Goal: Use online tool/utility: Utilize a website feature to perform a specific function

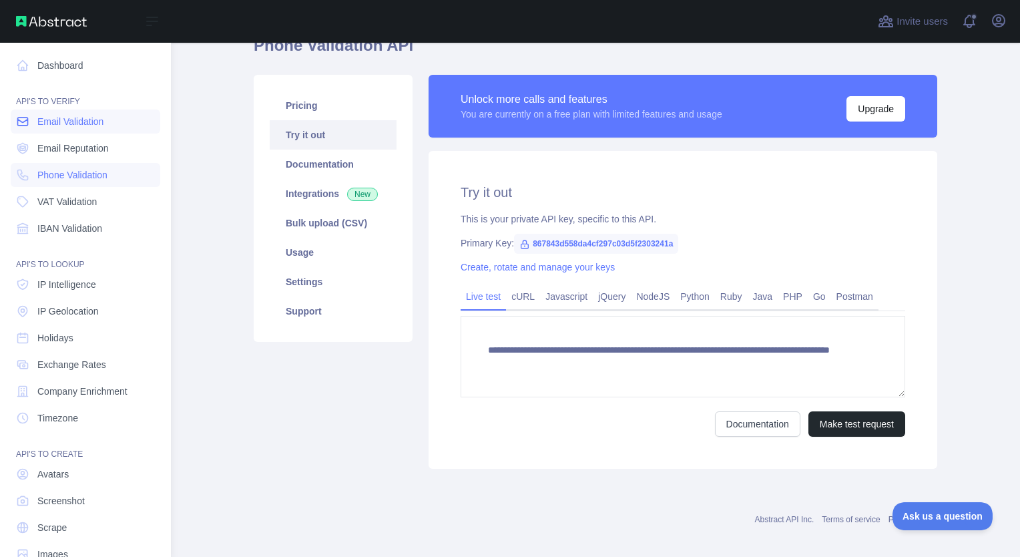
click at [53, 114] on link "Email Validation" at bounding box center [86, 122] width 150 height 24
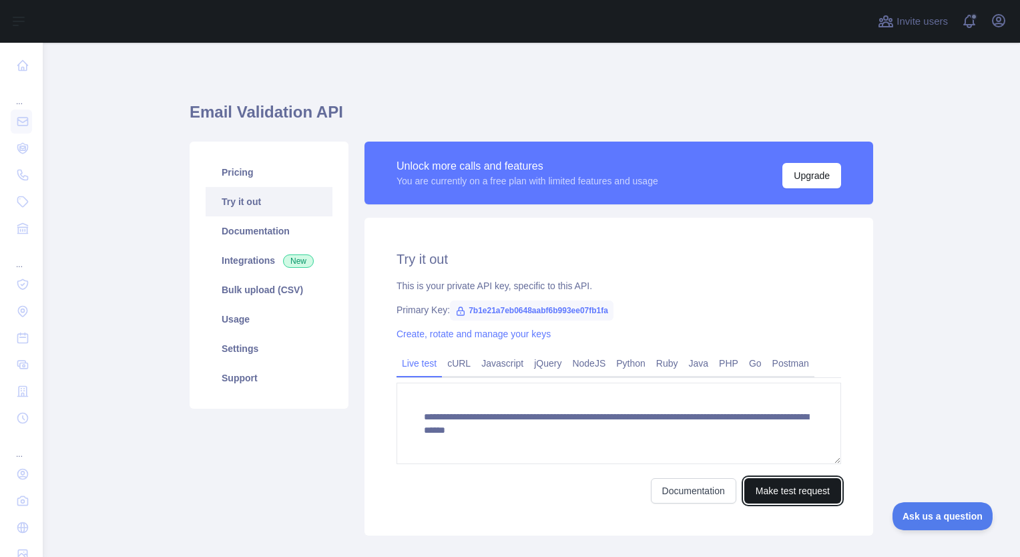
click at [779, 496] on button "Make test request" at bounding box center [792, 490] width 97 height 25
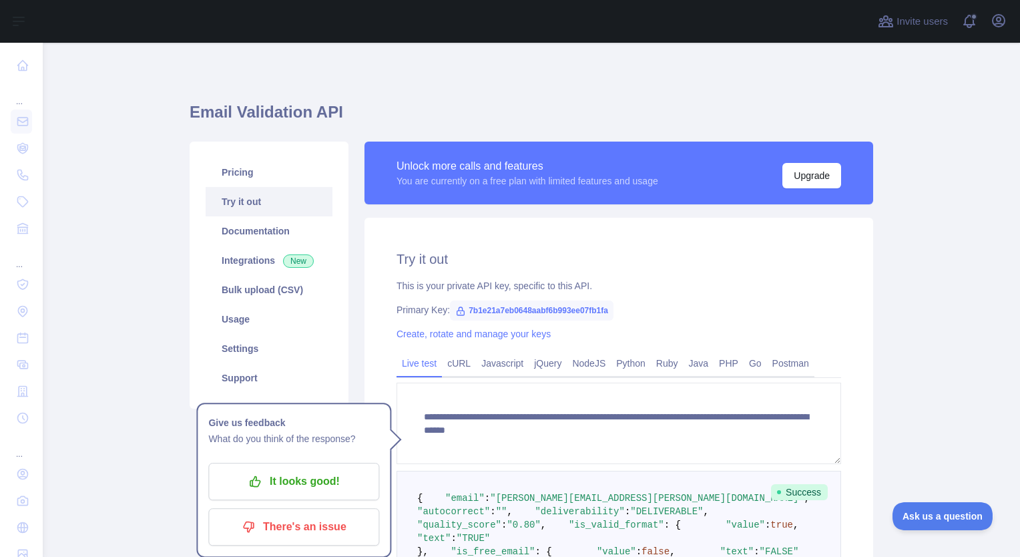
click at [168, 250] on main "**********" at bounding box center [532, 300] width 978 height 514
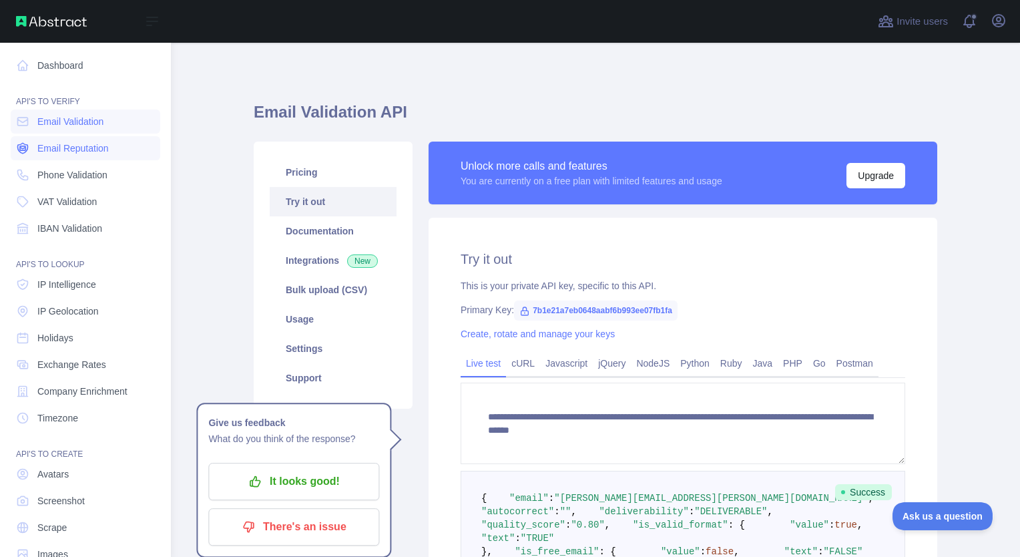
click at [73, 150] on span "Email Reputation" at bounding box center [72, 148] width 71 height 13
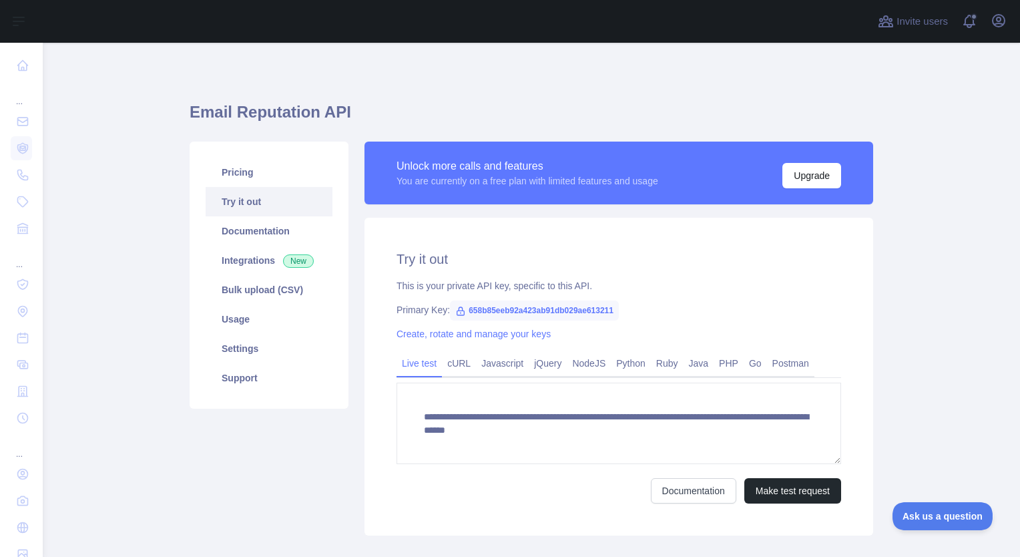
click at [716, 266] on h2 "Try it out" at bounding box center [619, 259] width 445 height 19
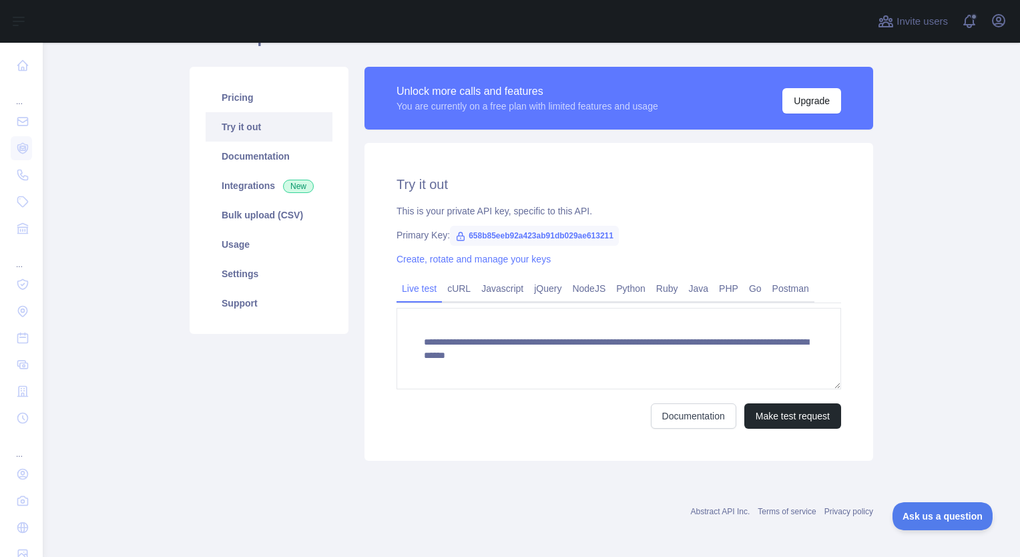
scroll to position [76, 0]
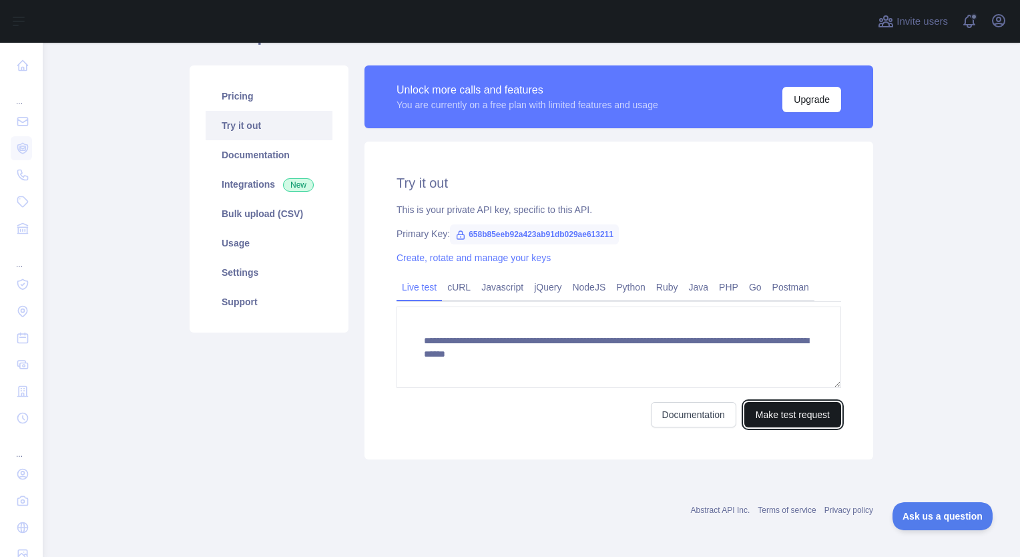
click at [773, 420] on button "Make test request" at bounding box center [792, 414] width 97 height 25
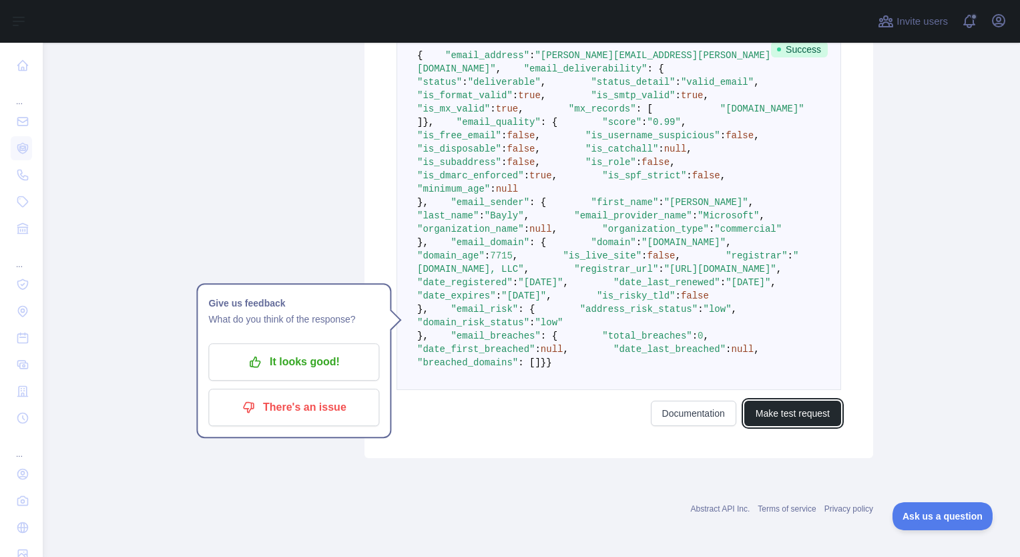
scroll to position [477, 0]
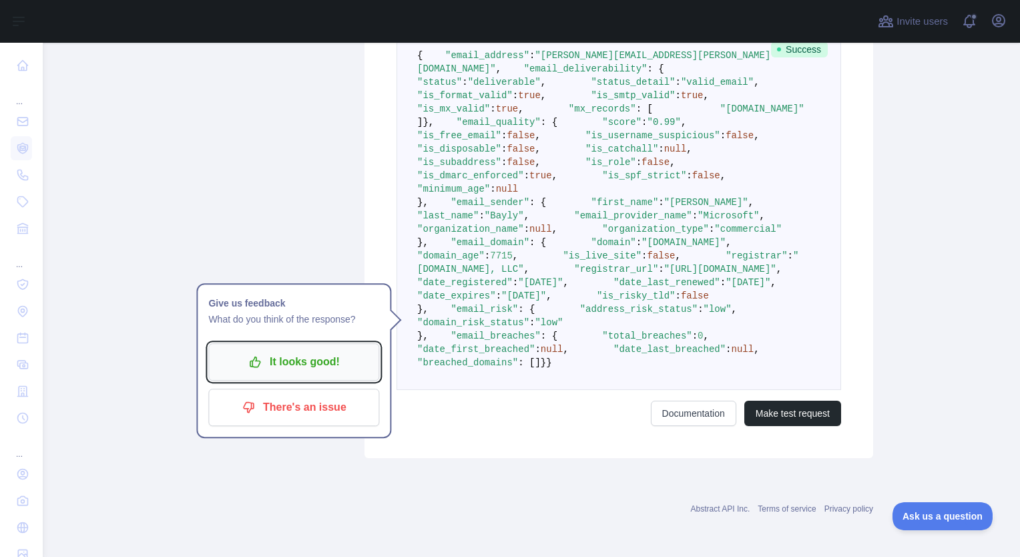
click at [277, 351] on p "It looks good!" at bounding box center [293, 362] width 151 height 23
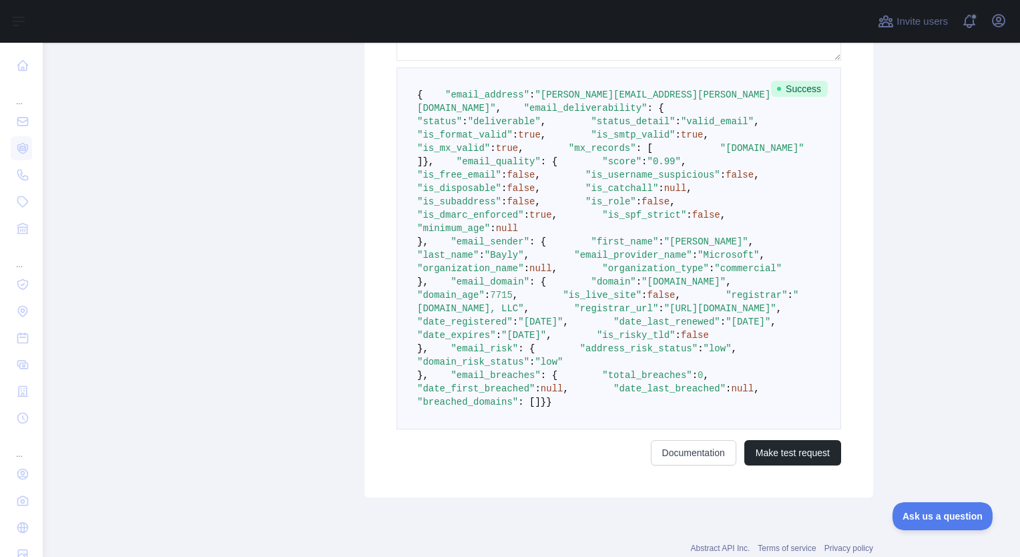
scroll to position [467, 0]
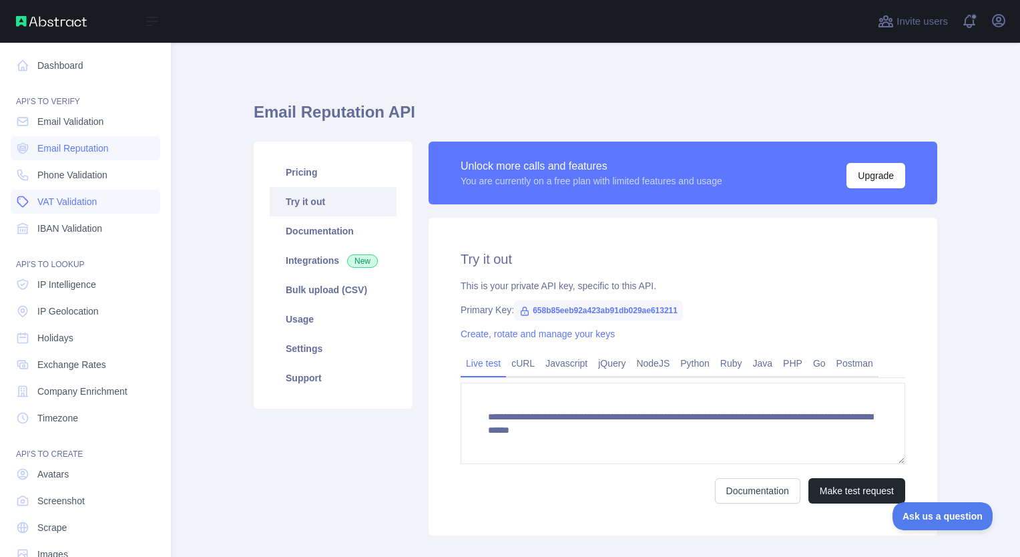
click at [59, 208] on link "VAT Validation" at bounding box center [86, 202] width 150 height 24
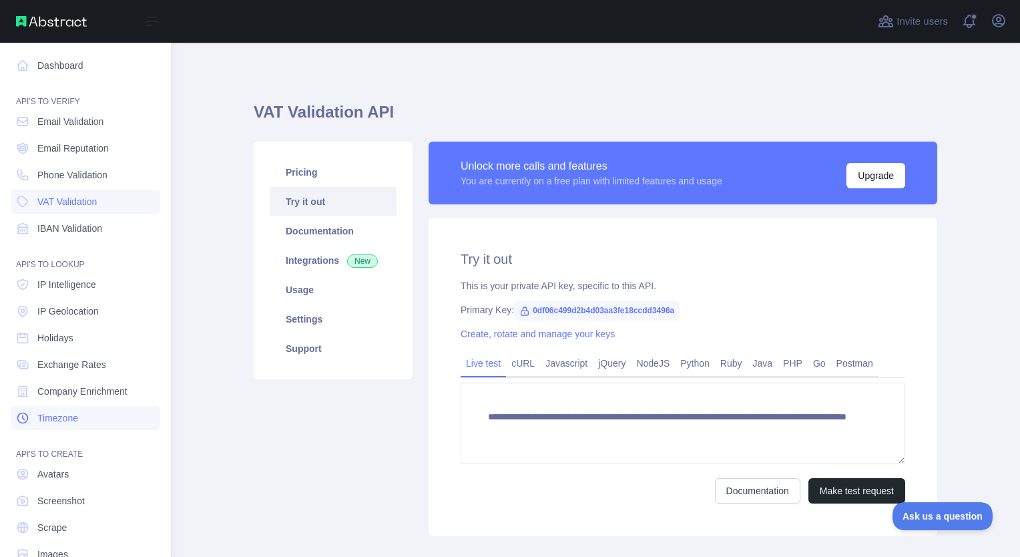
scroll to position [30, 0]
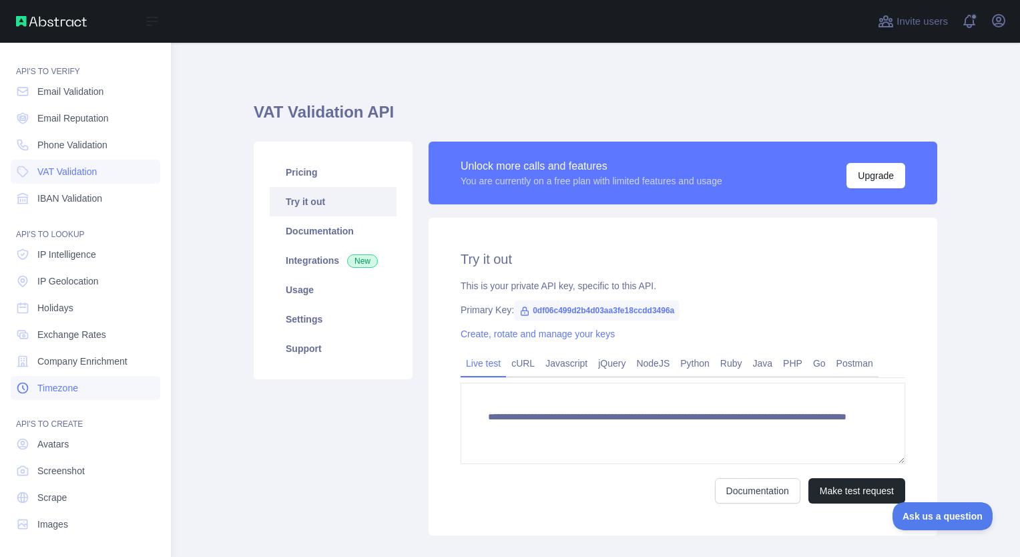
click at [47, 399] on link "Timezone" at bounding box center [86, 388] width 150 height 24
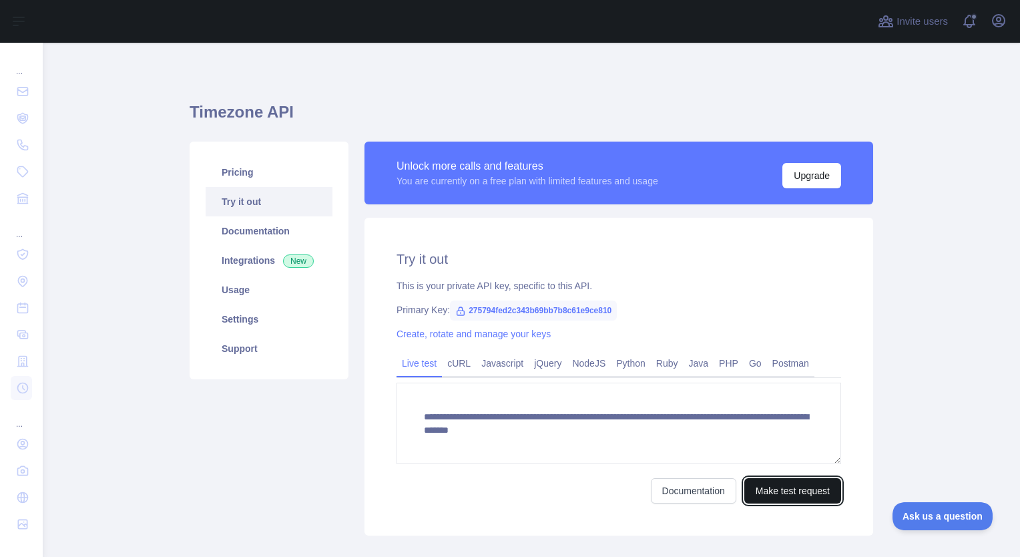
click at [785, 493] on button "Make test request" at bounding box center [792, 490] width 97 height 25
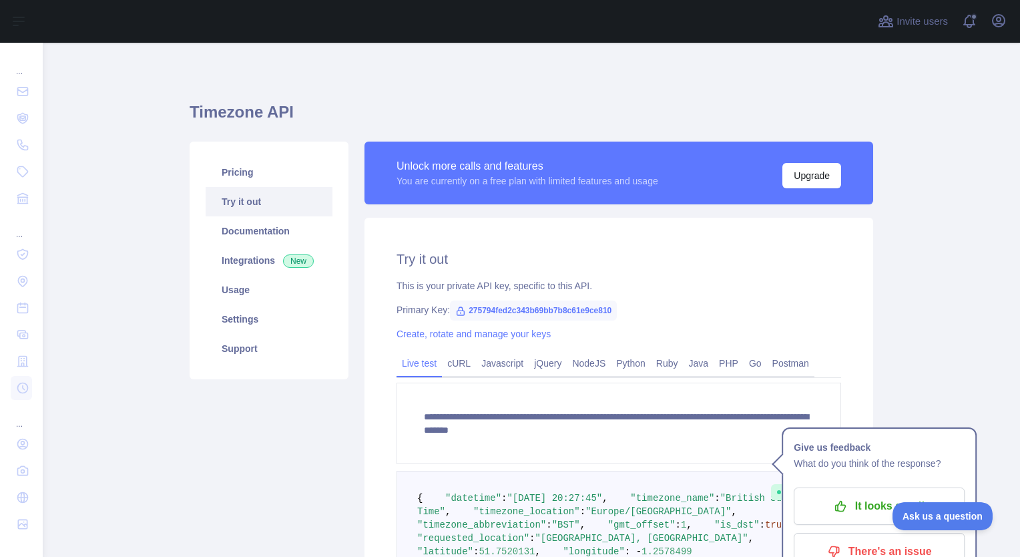
click at [266, 470] on div "Pricing Try it out Documentation Integrations New Usage Settings Support" at bounding box center [269, 401] width 175 height 519
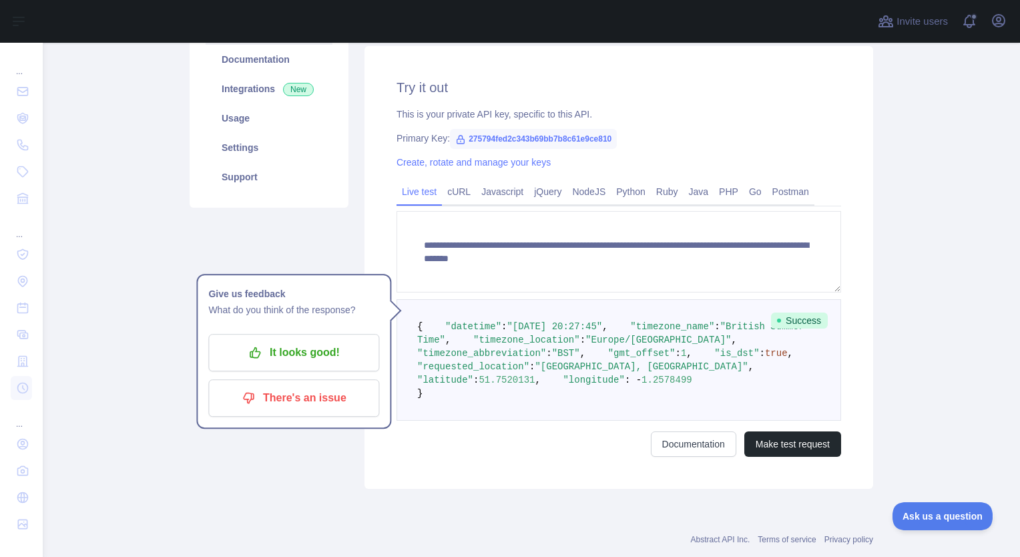
scroll to position [267, 0]
